Goal: Information Seeking & Learning: Learn about a topic

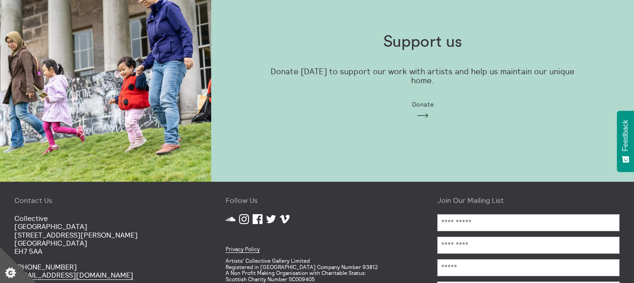
scroll to position [780, 0]
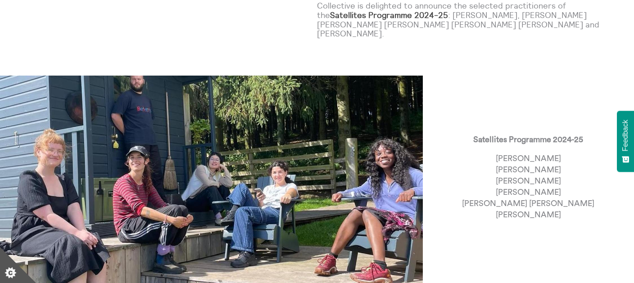
scroll to position [153, 0]
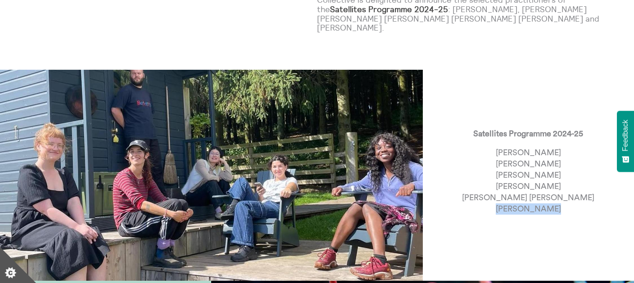
drag, startPoint x: 560, startPoint y: 190, endPoint x: 498, endPoint y: 193, distance: 62.7
click at [498, 193] on p "[PERSON_NAME] [PERSON_NAME] [PERSON_NAME] [PERSON_NAME] [PERSON_NAME] [PERSON_N…" at bounding box center [528, 181] width 132 height 68
copy p "[PERSON_NAME]"
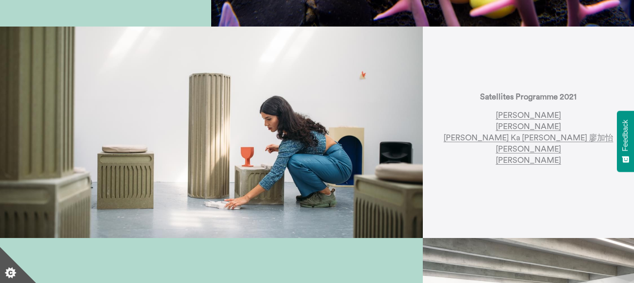
scroll to position [616, 0]
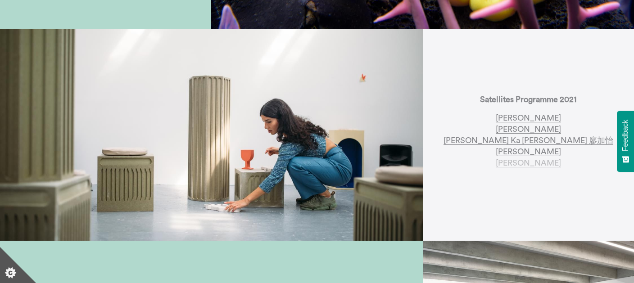
click at [511, 159] on link "Camara Taylor" at bounding box center [528, 163] width 65 height 9
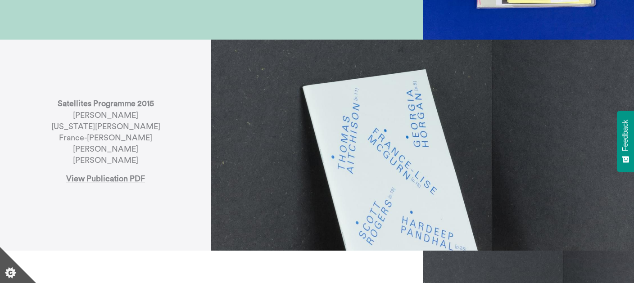
scroll to position [1661, 0]
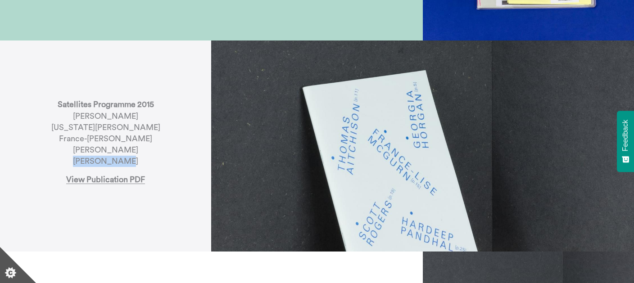
drag, startPoint x: 138, startPoint y: 144, endPoint x: 82, endPoint y: 137, distance: 55.8
click at [82, 142] on p "Satellites Programme 2015 Thomas Aitchison Georgia Horgan France-Lise McGurn Ha…" at bounding box center [105, 133] width 109 height 68
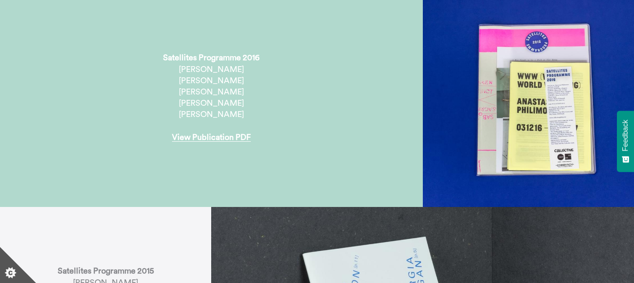
scroll to position [1414, 0]
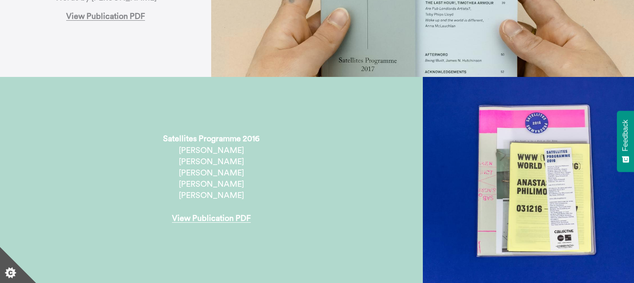
click at [238, 144] on p "Satellites Programme 2016 Jennifer Bailey Mark Bleakley Anastasia Philomonos Ka…" at bounding box center [211, 178] width 96 height 91
drag, startPoint x: 243, startPoint y: 177, endPoint x: 186, endPoint y: 178, distance: 56.3
click at [186, 178] on p "Satellites Programme 2016 Jennifer Bailey Mark Bleakley Anastasia Philomonos Ka…" at bounding box center [211, 178] width 96 height 91
copy p "Hamish Young"
drag, startPoint x: 258, startPoint y: 156, endPoint x: 172, endPoint y: 159, distance: 86.5
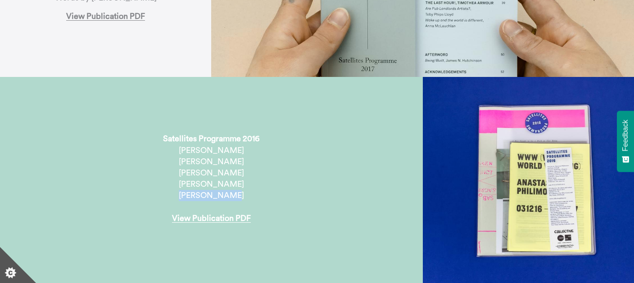
click at [172, 159] on p "Satellites Programme 2016 Jennifer Bailey Mark Bleakley Anastasia Philomonos Ka…" at bounding box center [211, 178] width 96 height 91
copy p "Anastasia Philomonos"
click at [331, 164] on div "Satellites Programme 2016 Jennifer Bailey Mark Bleakley Anastasia Philomonos Ka…" at bounding box center [211, 182] width 276 height 127
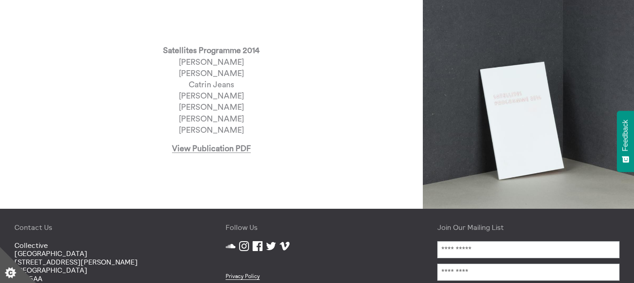
scroll to position [1918, 0]
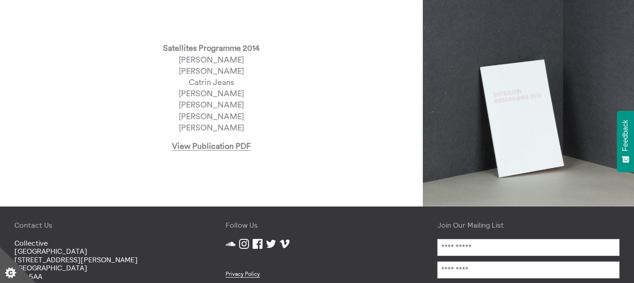
drag, startPoint x: 263, startPoint y: 39, endPoint x: 157, endPoint y: 36, distance: 106.8
click at [157, 36] on div "Satellites Programme 2014 Marie Michelle Deschamps Kathryn Elkin Catrin Jeans M…" at bounding box center [211, 100] width 276 height 145
copy p "Marie Michelle Deschamps"
drag, startPoint x: 242, startPoint y: 57, endPoint x: 187, endPoint y: 52, distance: 54.8
click at [187, 52] on p "Satellites Programme 2014 Marie Michelle Deschamps Kathryn Elkin Catrin Jeans M…" at bounding box center [211, 88] width 96 height 91
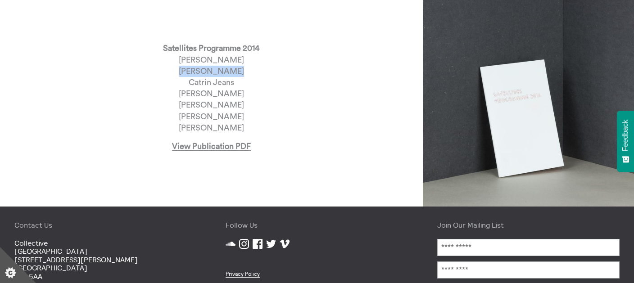
copy p "Kathryn Elkin"
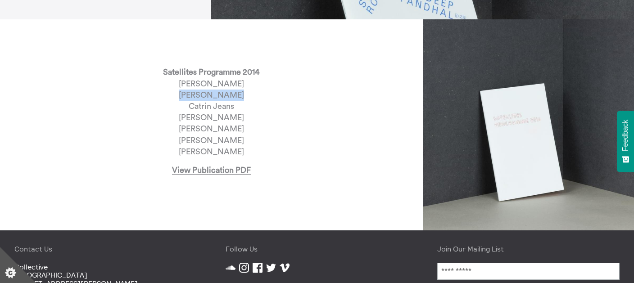
scroll to position [1893, 0]
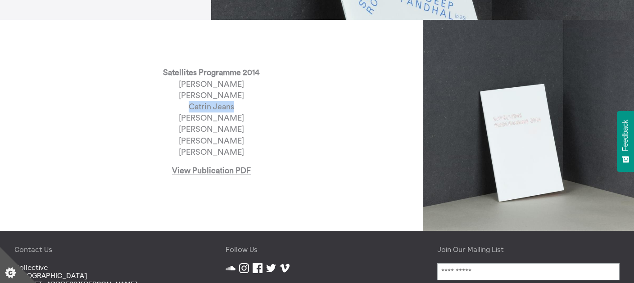
drag, startPoint x: 236, startPoint y: 89, endPoint x: 189, endPoint y: 86, distance: 47.4
click at [189, 86] on p "Satellites Programme 2014 Marie Michelle Deschamps Kathryn Elkin Catrin Jeans M…" at bounding box center [211, 112] width 96 height 91
copy p "Catrin Jeans"
drag, startPoint x: 253, startPoint y: 102, endPoint x: 182, endPoint y: 106, distance: 70.8
click at [182, 105] on p "Satellites Programme 2014 Marie Michelle Deschamps Kathryn Elkin Catrin Jeans M…" at bounding box center [211, 112] width 96 height 91
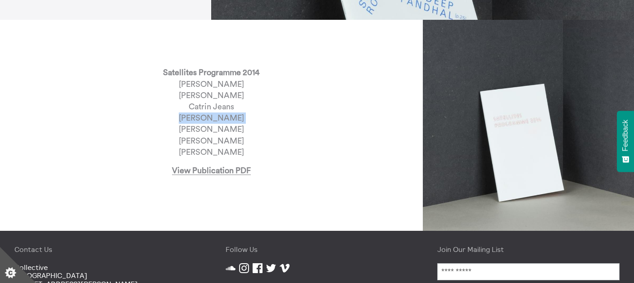
drag, startPoint x: 247, startPoint y: 112, endPoint x: 179, endPoint y: 111, distance: 68.0
click at [179, 111] on p "Satellites Programme 2014 Marie Michelle Deschamps Kathryn Elkin Catrin Jeans M…" at bounding box center [211, 112] width 96 height 91
copy p "Collette Rayner"
drag, startPoint x: 245, startPoint y: 122, endPoint x: 181, endPoint y: 120, distance: 64.0
click at [181, 120] on p "Satellites Programme 2014 Marie Michelle Deschamps Kathryn Elkin Catrin Jeans M…" at bounding box center [211, 112] width 96 height 91
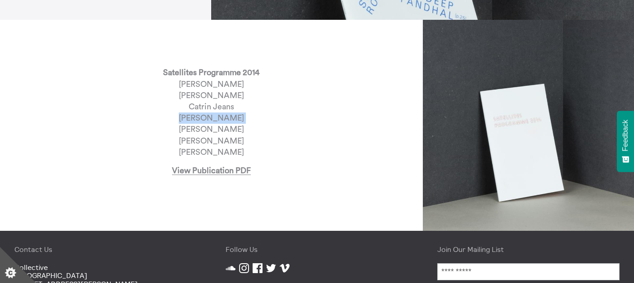
copy p "Dane Sutherland"
drag, startPoint x: 233, startPoint y: 136, endPoint x: 191, endPoint y: 136, distance: 41.9
click at [191, 136] on p "Satellites Programme 2014 Marie Michelle Deschamps Kathryn Elkin Catrin Jeans M…" at bounding box center [211, 112] width 96 height 91
copy p "Laura Yuile"
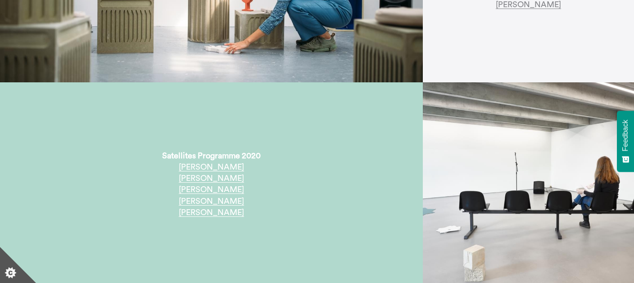
scroll to position [0, 0]
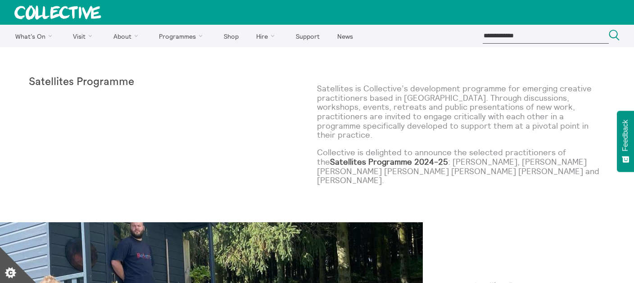
click at [522, 35] on input "search" at bounding box center [546, 35] width 126 height 15
type input "**********"
click at [609, 30] on button "Search Close" at bounding box center [614, 36] width 11 height 12
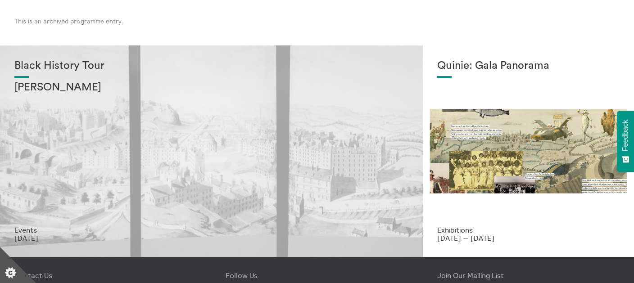
scroll to position [1946, 0]
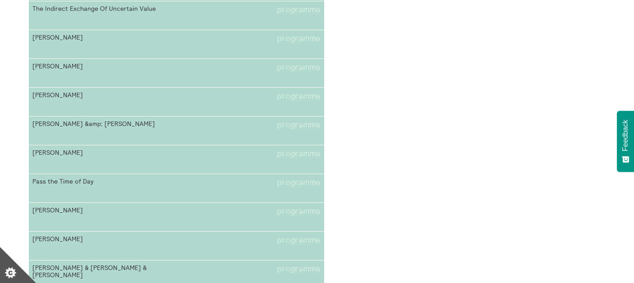
scroll to position [3178, 0]
click at [66, 92] on span "Aleksandra Mir" at bounding box center [104, 94] width 144 height 9
